Goal: Find specific page/section: Find specific page/section

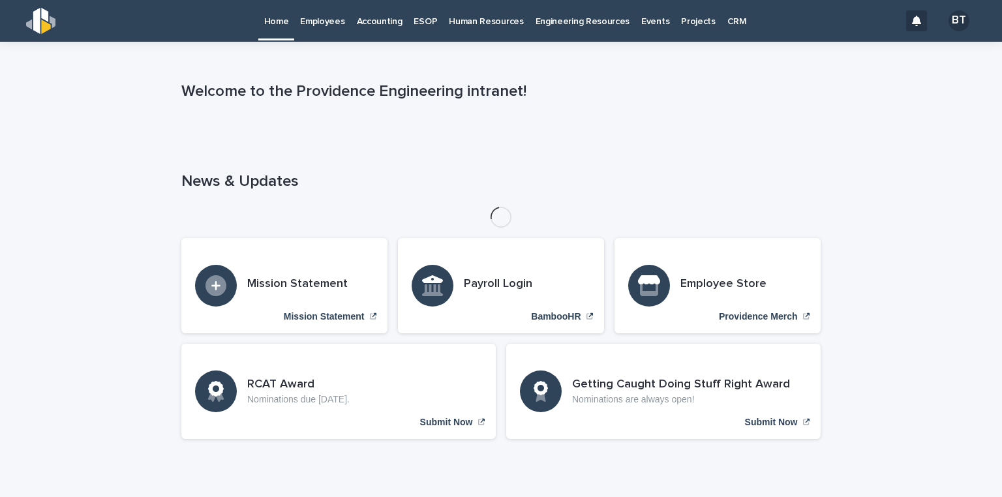
click at [323, 16] on p "Employees" at bounding box center [322, 13] width 44 height 27
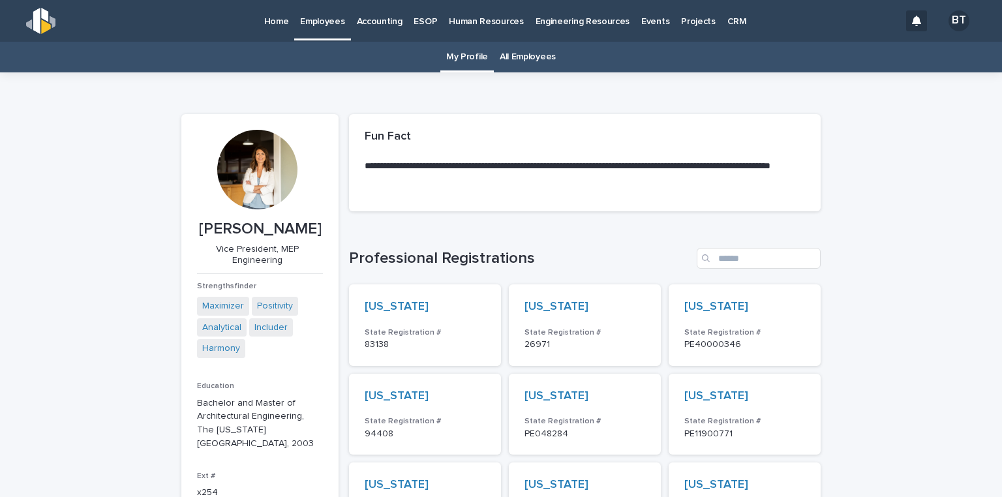
click at [525, 63] on link "All Employees" at bounding box center [528, 57] width 56 height 31
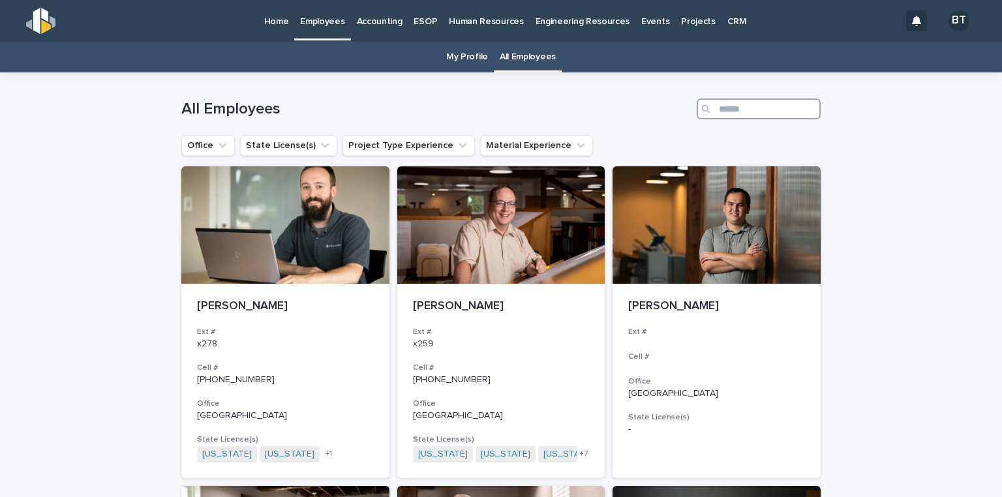
click at [721, 108] on input "Search" at bounding box center [759, 109] width 124 height 21
type input "*******"
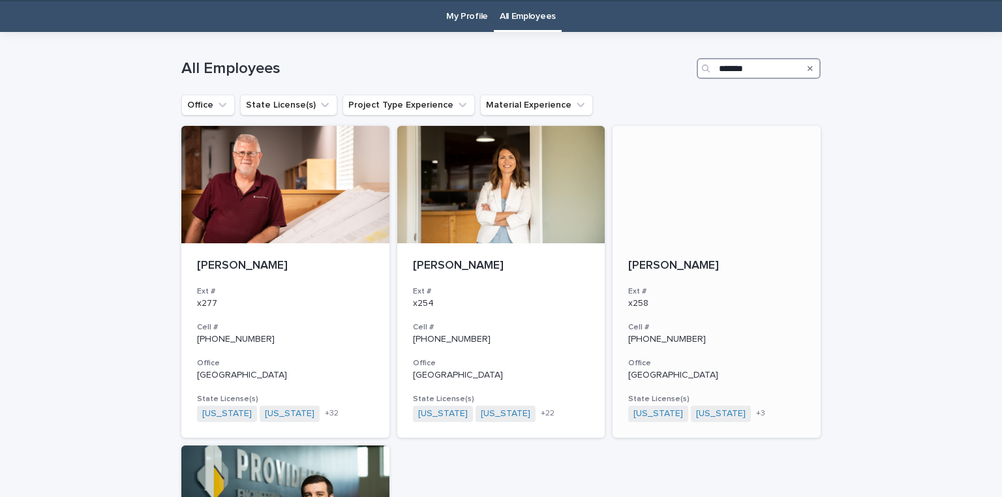
scroll to position [104, 0]
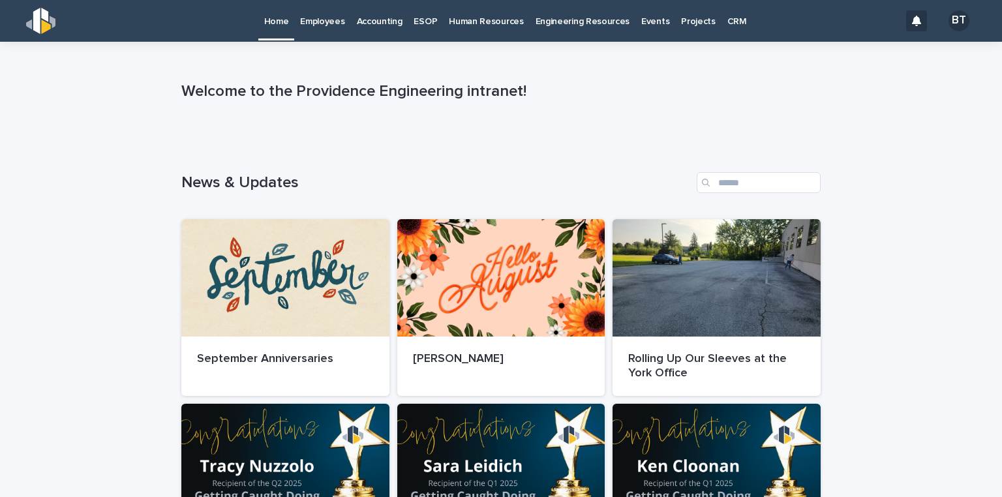
click at [330, 26] on p "Employees" at bounding box center [322, 13] width 44 height 27
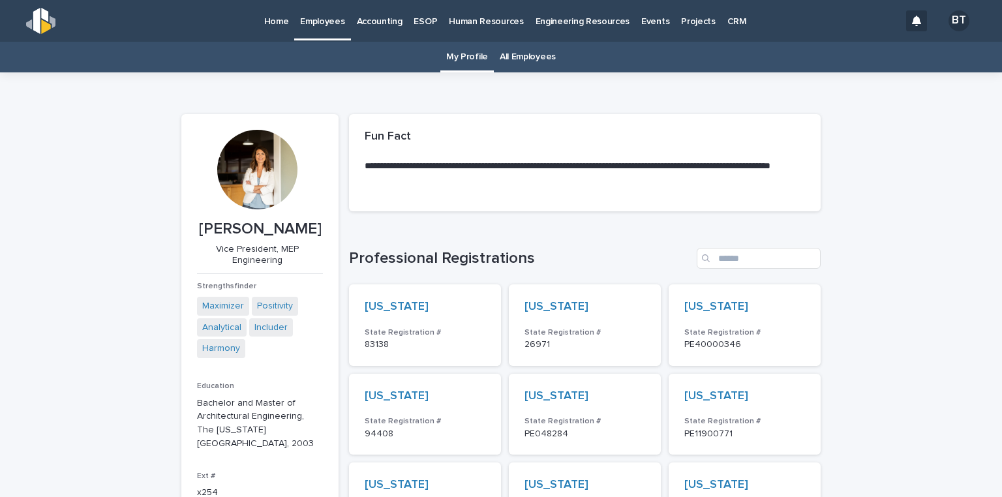
click at [516, 54] on link "All Employees" at bounding box center [528, 57] width 56 height 31
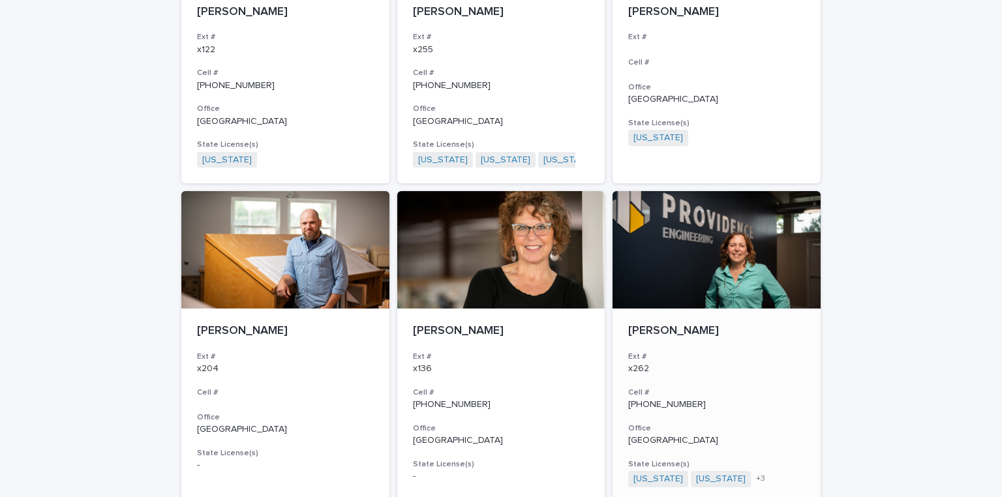
scroll to position [1566, 0]
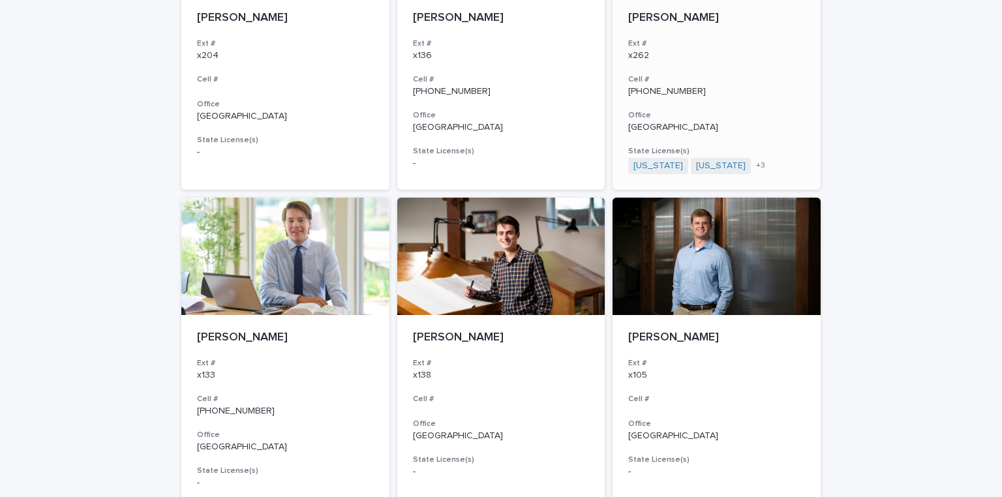
click at [668, 279] on div at bounding box center [717, 256] width 208 height 117
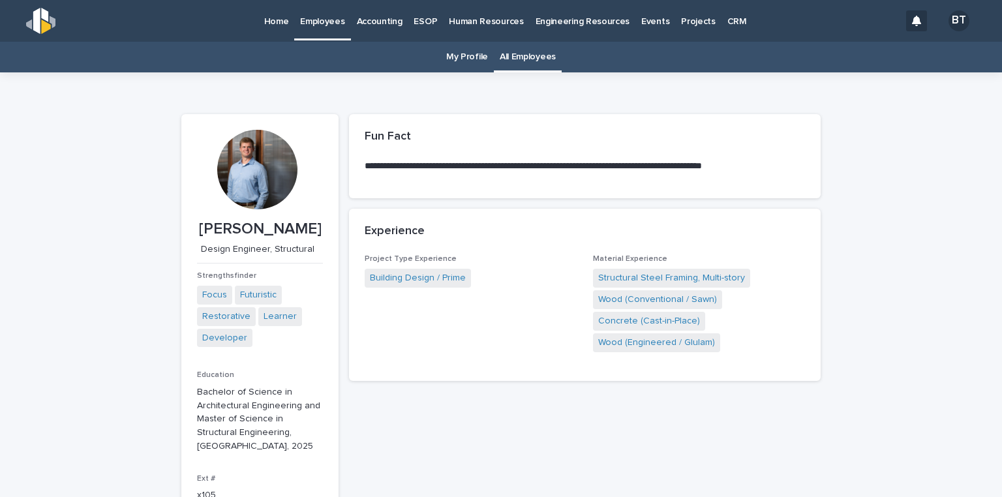
click at [256, 172] on div at bounding box center [257, 170] width 80 height 80
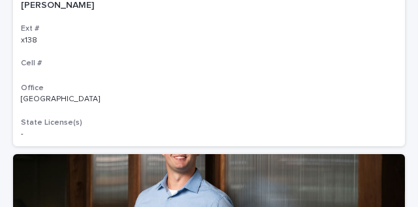
scroll to position [4866, 0]
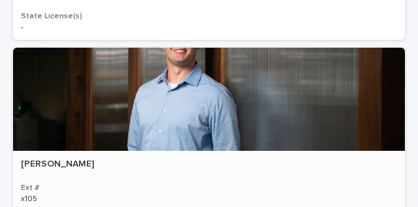
click at [228, 82] on div at bounding box center [209, 99] width 392 height 103
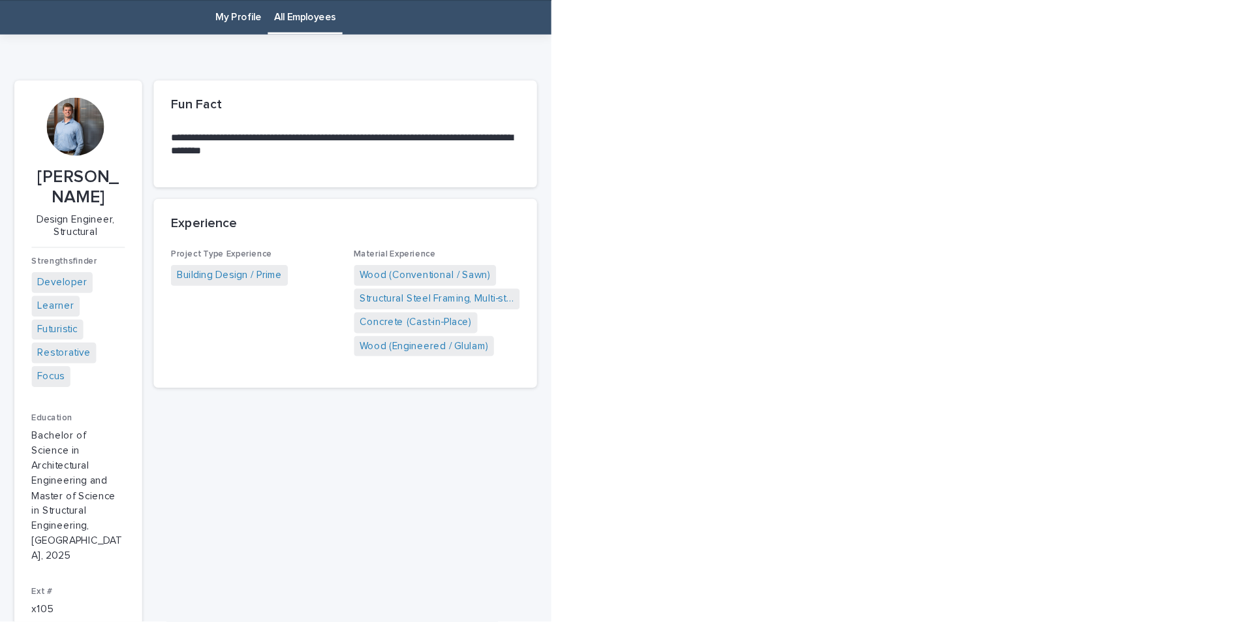
scroll to position [41, 0]
